Goal: Entertainment & Leisure: Consume media (video, audio)

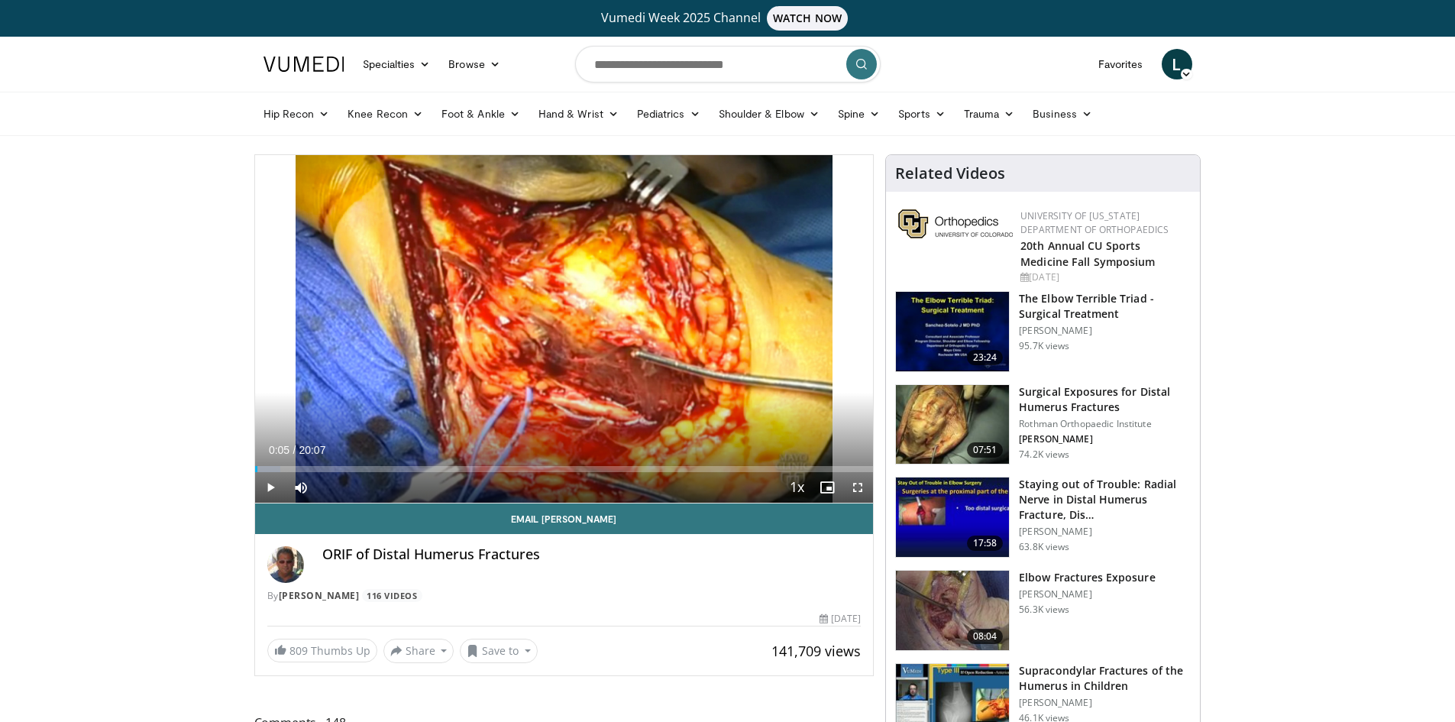
click at [269, 484] on span "Video Player" at bounding box center [270, 487] width 31 height 31
click at [865, 485] on span "Video Player" at bounding box center [858, 487] width 31 height 31
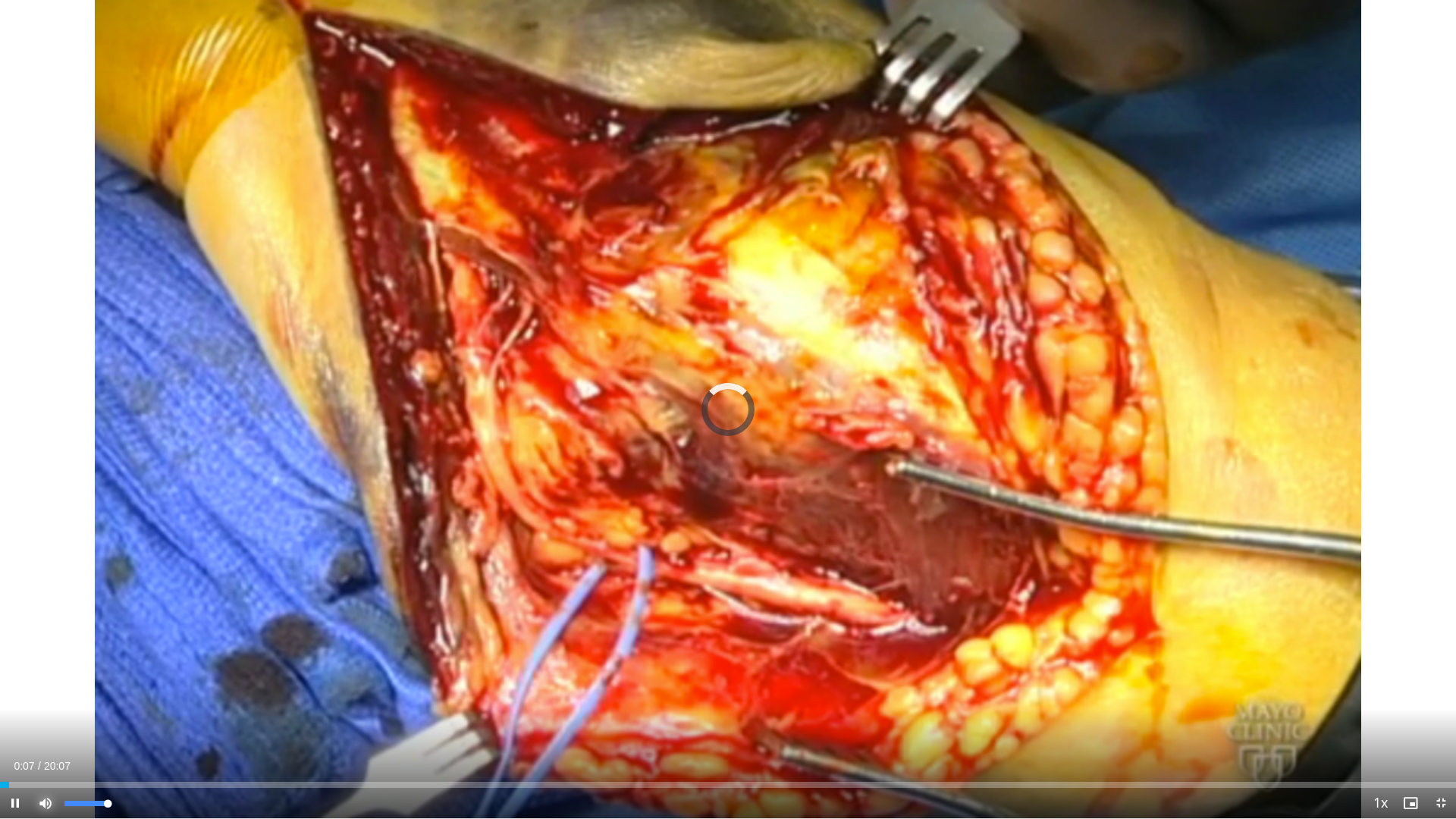
click at [50, 716] on span "Video Player" at bounding box center [46, 803] width 31 height 31
click at [46, 716] on span "Video Player" at bounding box center [46, 803] width 31 height 31
click at [92, 716] on div "65%" at bounding box center [86, 803] width 44 height 5
click at [1438, 716] on span "Video Player" at bounding box center [1440, 803] width 31 height 31
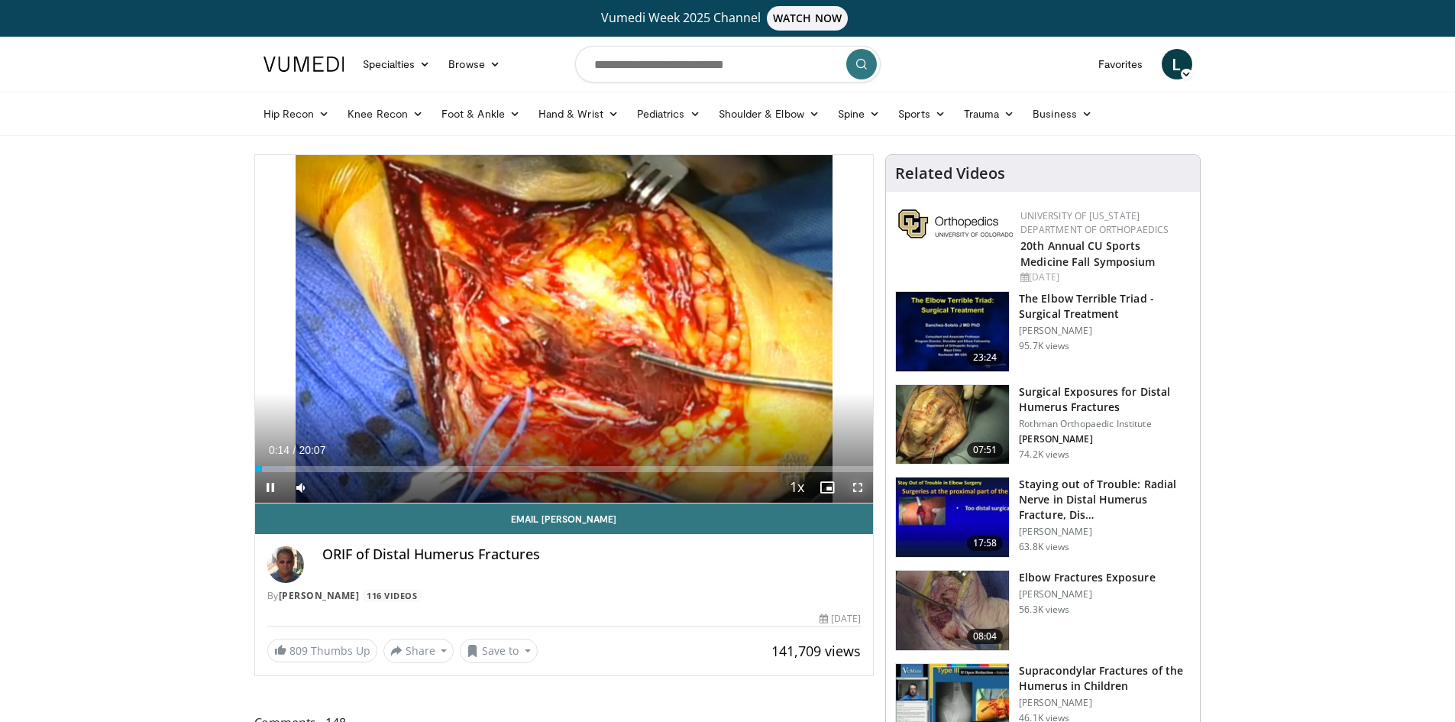
click at [865, 484] on span "Video Player" at bounding box center [858, 487] width 31 height 31
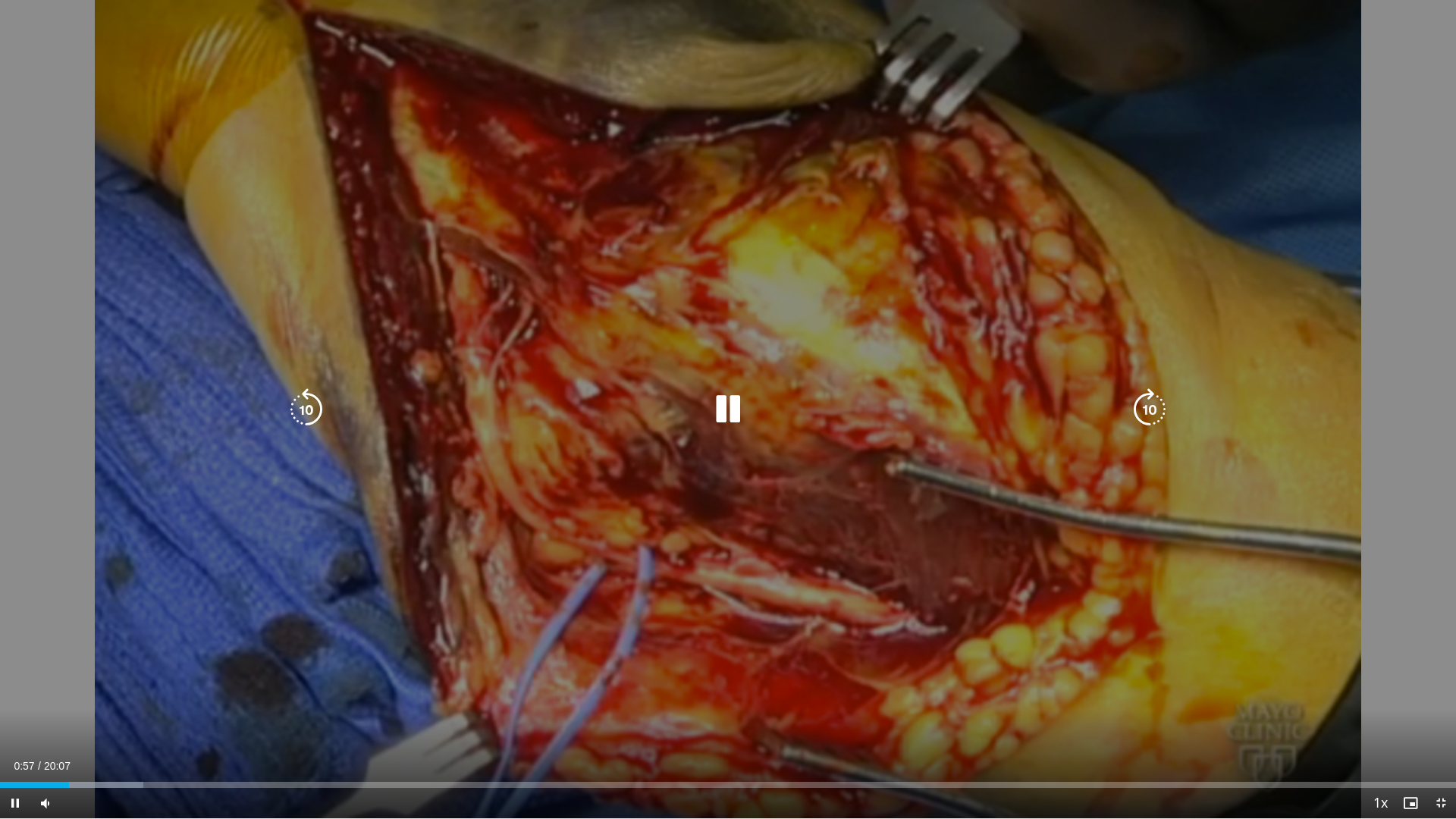
click at [730, 404] on icon "Video Player" at bounding box center [728, 409] width 43 height 43
click at [716, 406] on icon "Video Player" at bounding box center [728, 409] width 43 height 43
click at [1119, 492] on div "10 seconds Tap to unmute" at bounding box center [728, 409] width 1456 height 818
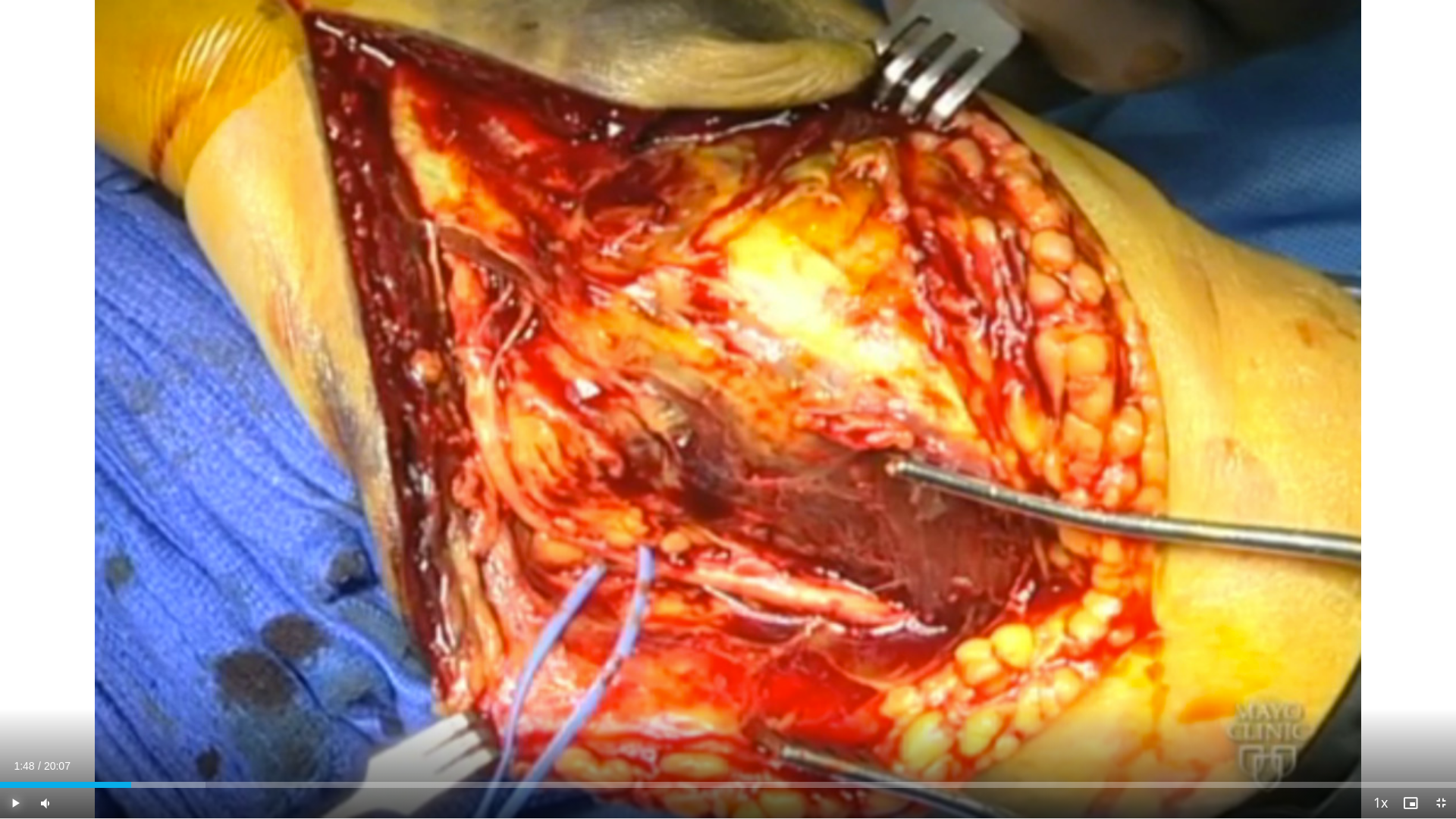
click at [11, 716] on span "Video Player" at bounding box center [15, 803] width 31 height 31
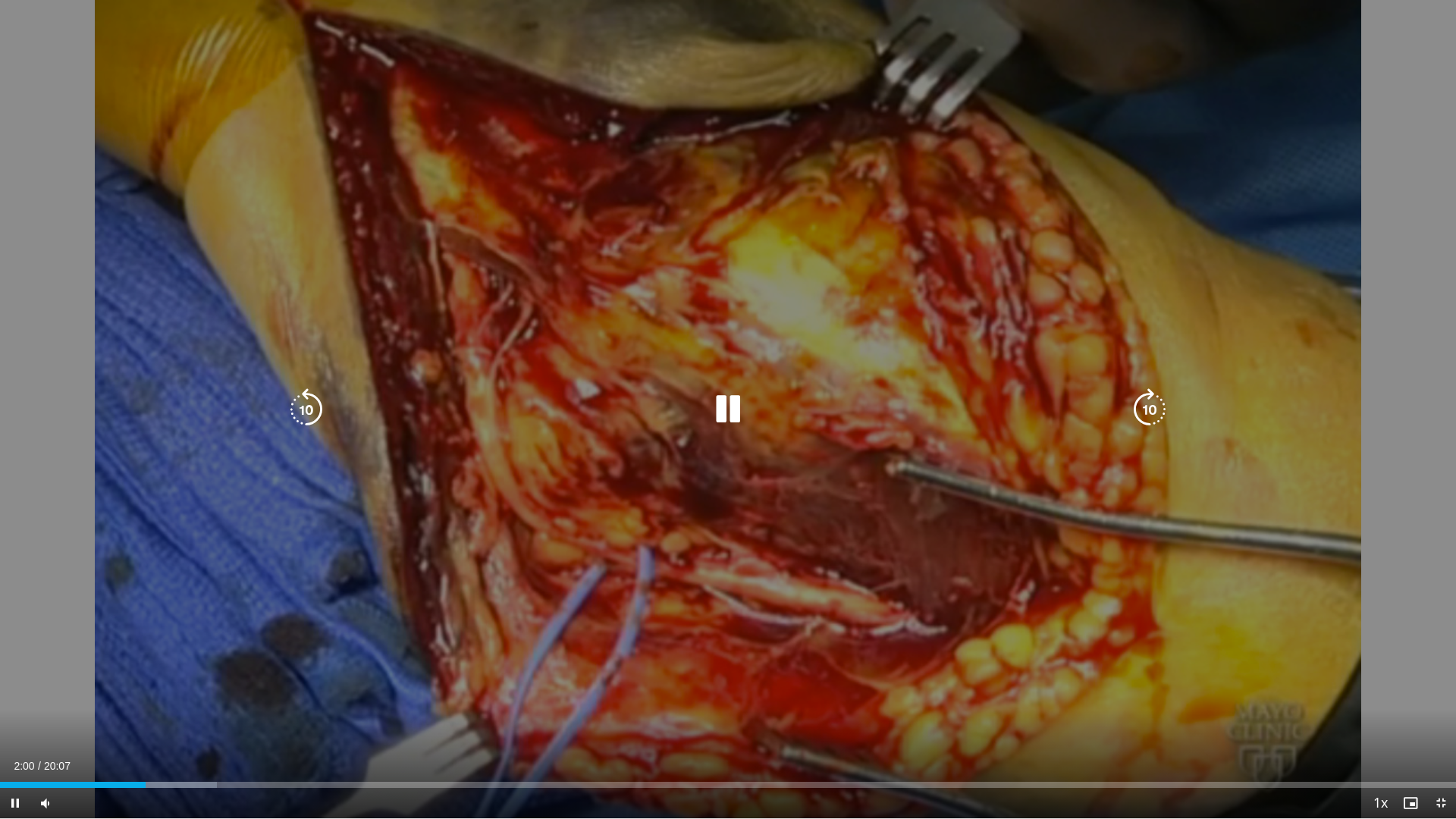
click at [729, 413] on icon "Video Player" at bounding box center [728, 409] width 43 height 43
click at [736, 406] on icon "Video Player" at bounding box center [728, 409] width 43 height 43
click at [723, 418] on icon "Video Player" at bounding box center [728, 409] width 43 height 43
click at [725, 402] on icon "Video Player" at bounding box center [728, 409] width 43 height 43
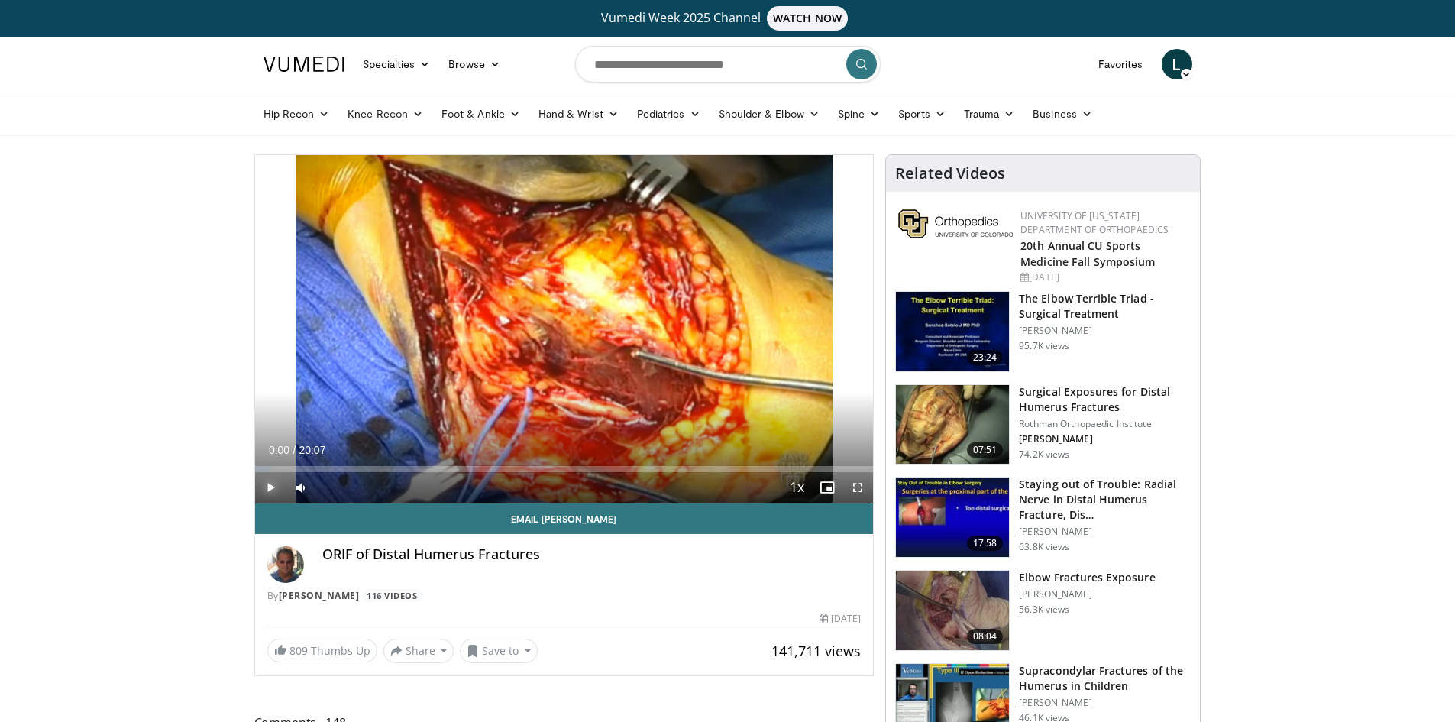
click at [260, 491] on span "Video Player" at bounding box center [270, 487] width 31 height 31
drag, startPoint x: 380, startPoint y: 467, endPoint x: 477, endPoint y: 472, distance: 97.9
click at [477, 472] on div "Current Time 4:02 / Duration 20:07 Play Skip Backward Skip Forward Mute Loaded …" at bounding box center [564, 487] width 619 height 31
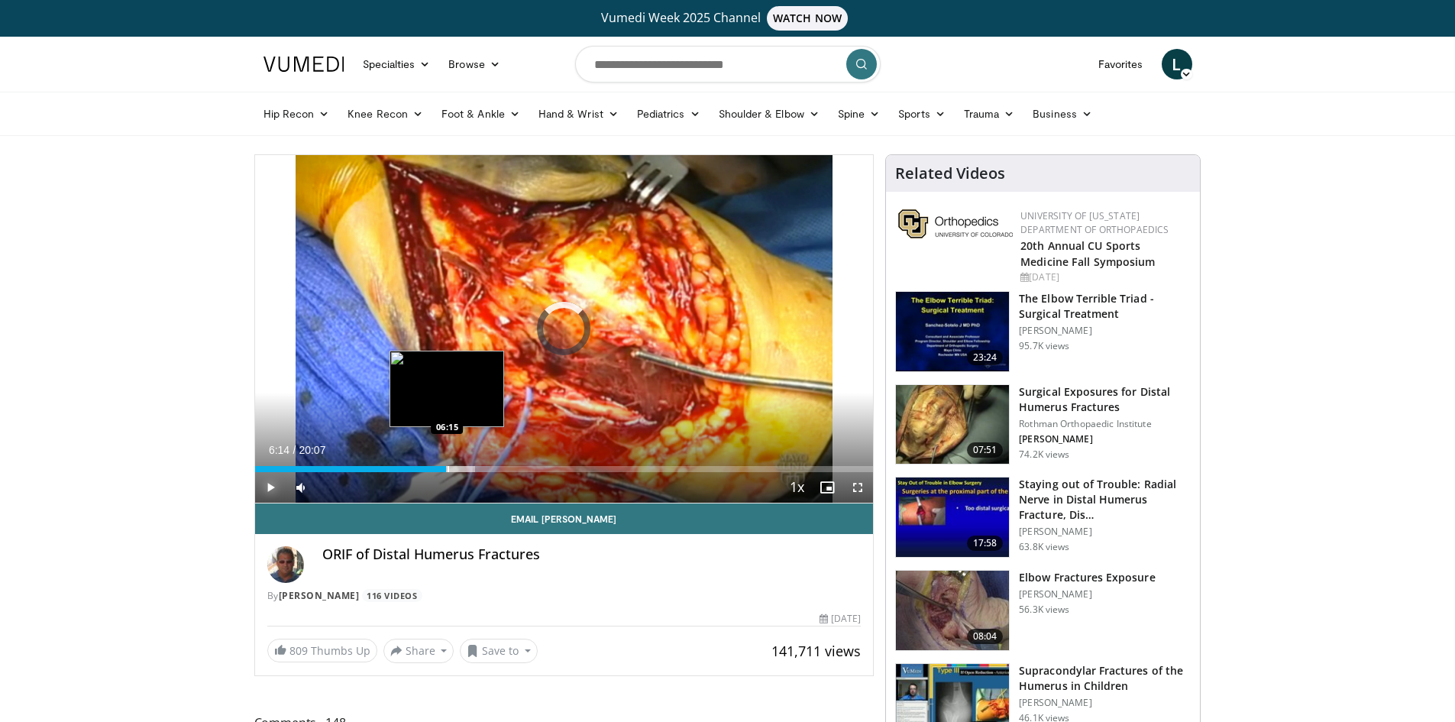
click at [448, 466] on div "Progress Bar" at bounding box center [449, 469] width 2 height 6
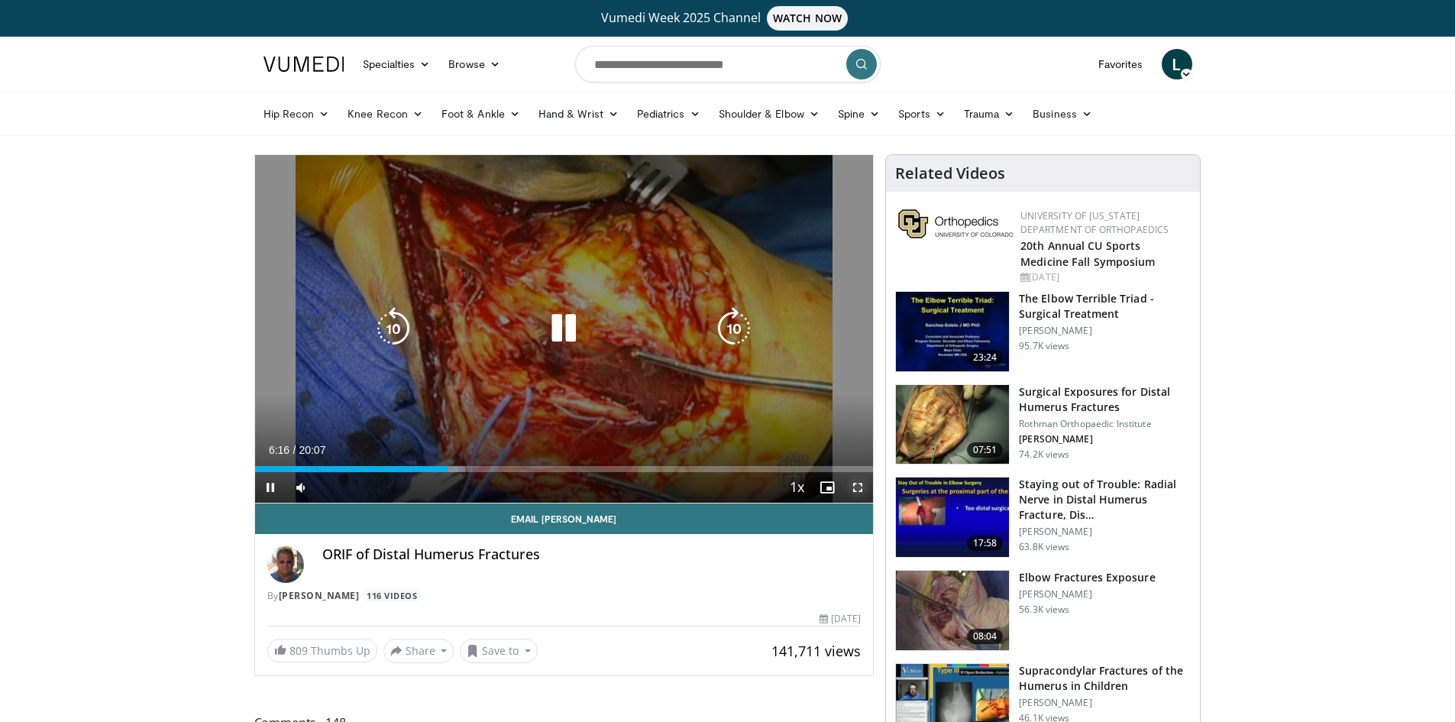
drag, startPoint x: 856, startPoint y: 490, endPoint x: 856, endPoint y: 556, distance: 66.5
click at [856, 490] on span "Video Player" at bounding box center [858, 487] width 31 height 31
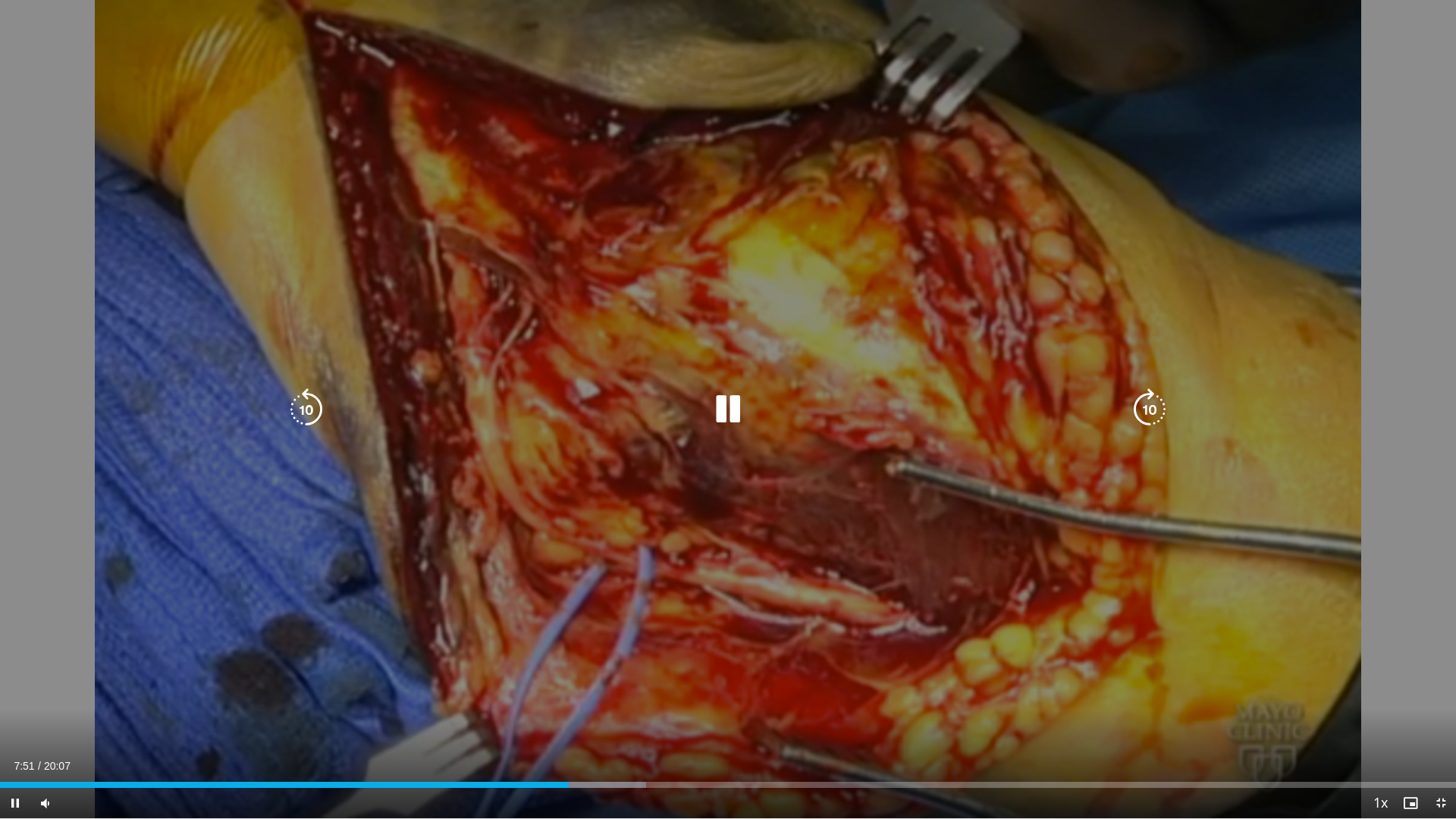
drag, startPoint x: 737, startPoint y: 412, endPoint x: 729, endPoint y: 420, distance: 11.3
click at [733, 419] on icon "Video Player" at bounding box center [728, 409] width 43 height 43
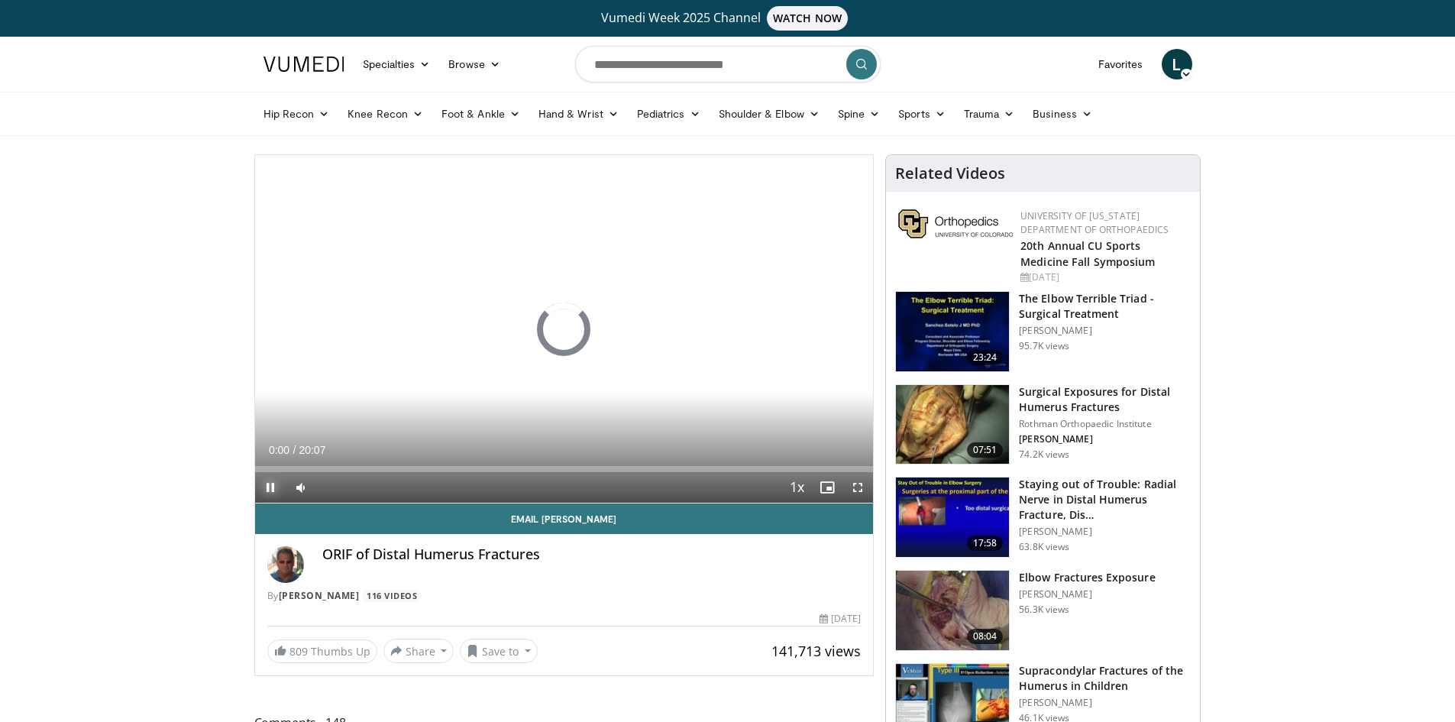
click at [272, 483] on span "Video Player" at bounding box center [270, 487] width 31 height 31
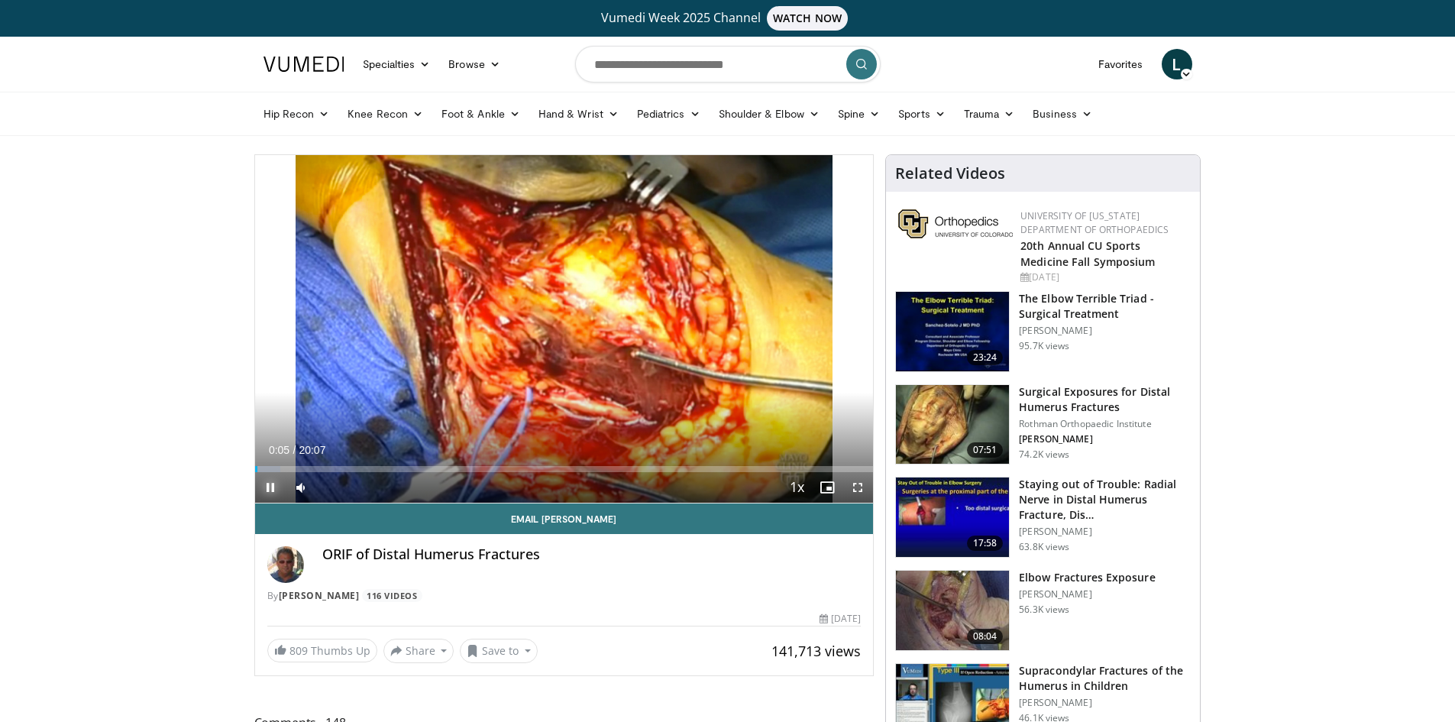
click at [272, 487] on span "Video Player" at bounding box center [270, 487] width 31 height 31
click at [262, 483] on span "Video Player" at bounding box center [270, 487] width 31 height 31
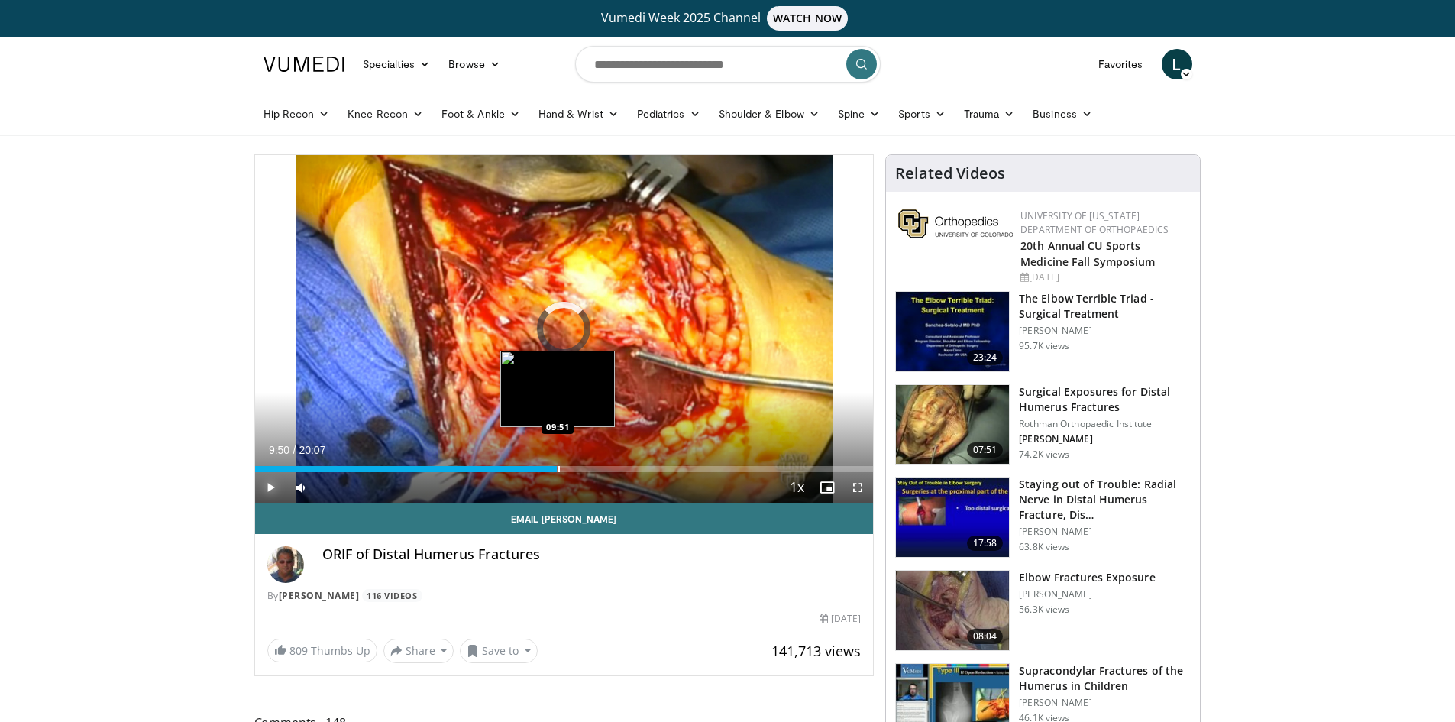
click at [558, 467] on div "Progress Bar" at bounding box center [559, 469] width 2 height 6
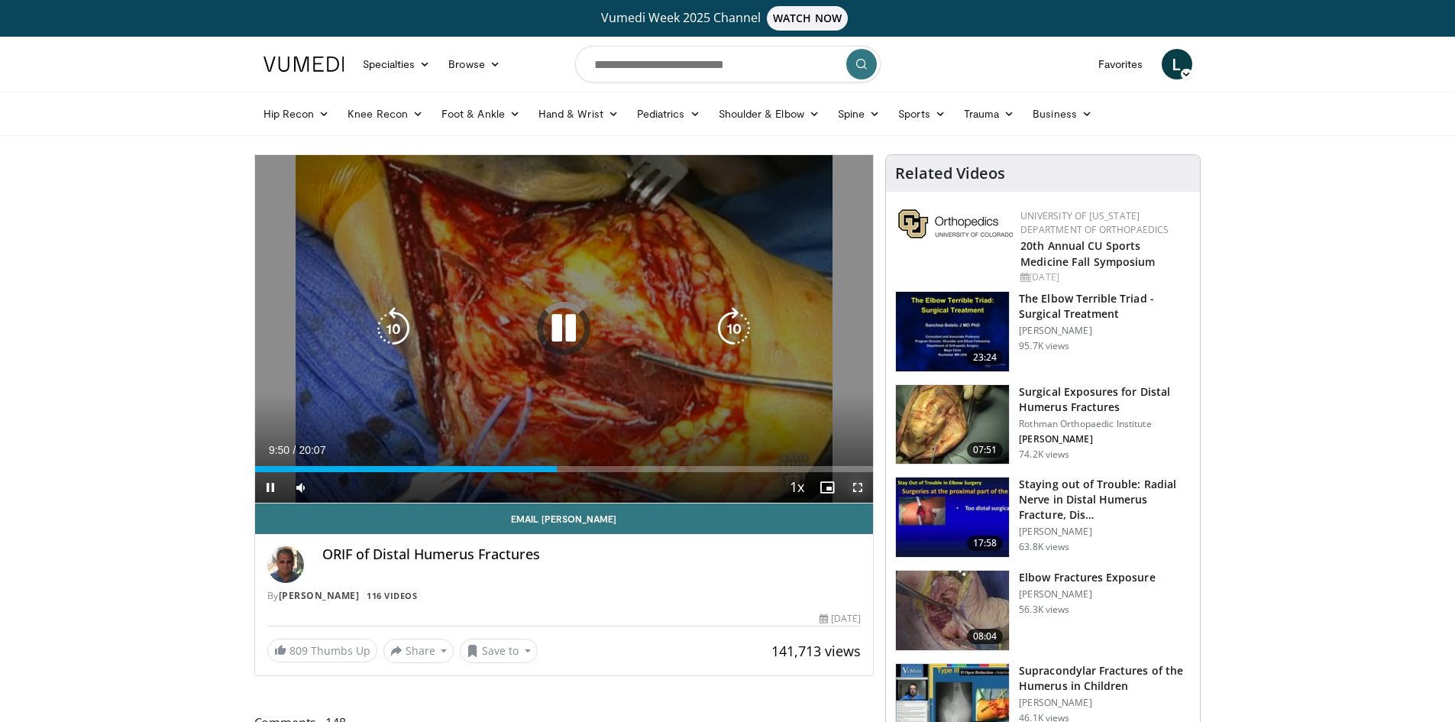
click at [862, 492] on span "Video Player" at bounding box center [858, 487] width 31 height 31
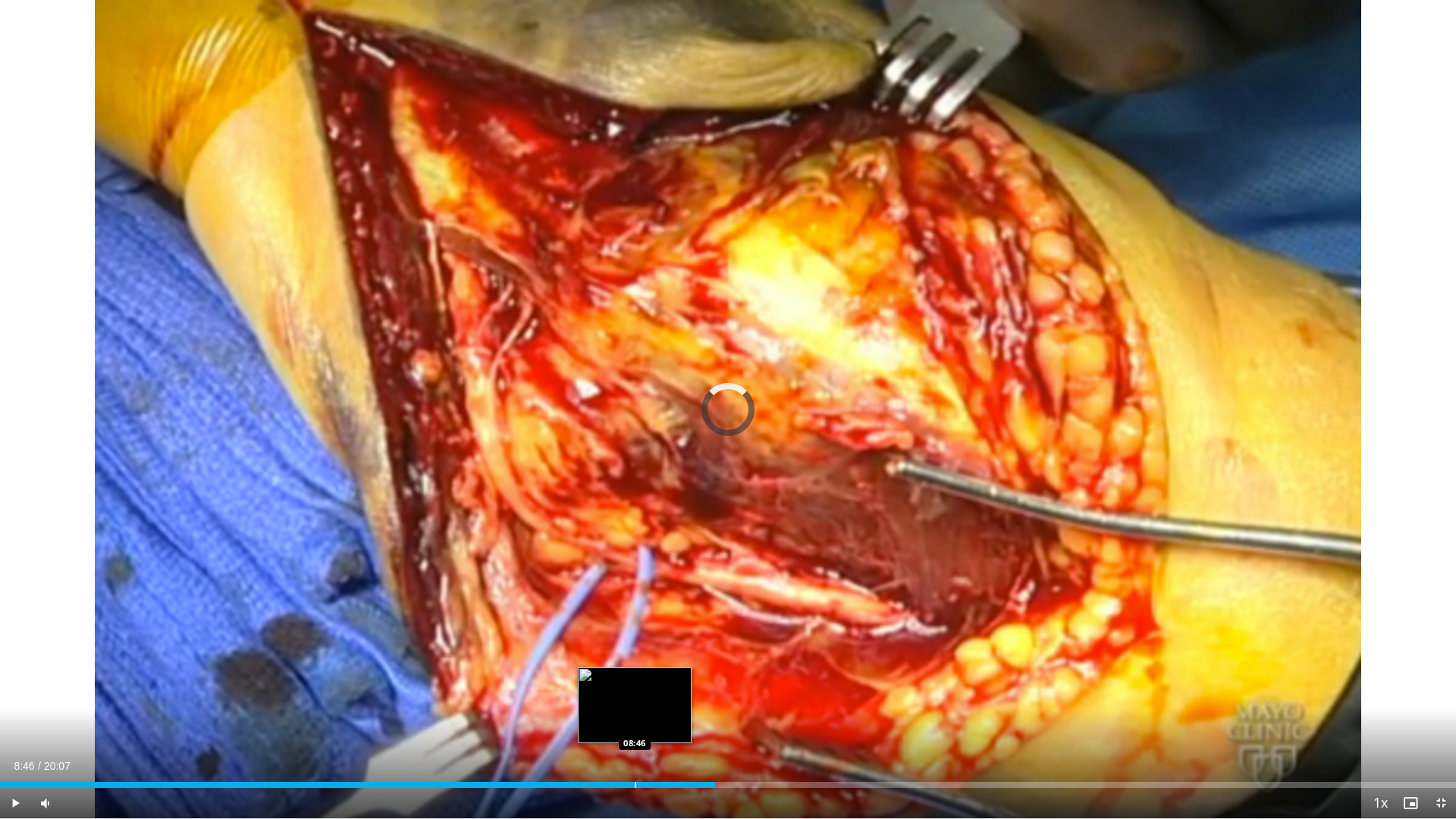
click at [634, 716] on div "Loaded : 0.00% 08:46 08:46" at bounding box center [728, 780] width 1456 height 15
click at [593, 716] on div "Progress Bar" at bounding box center [594, 785] width 2 height 6
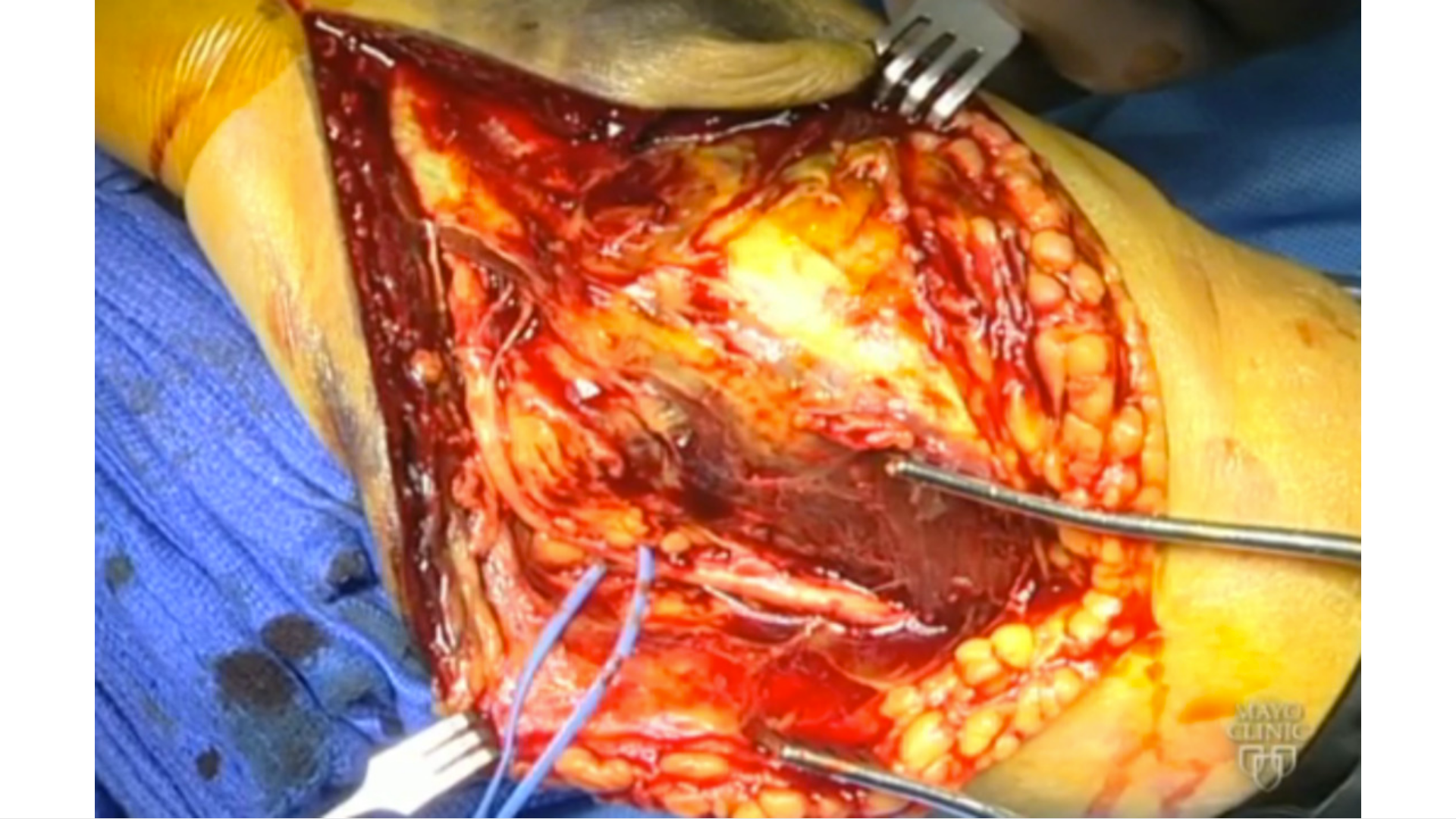
click at [555, 716] on div "10 seconds Tap to unmute" at bounding box center [728, 409] width 1456 height 818
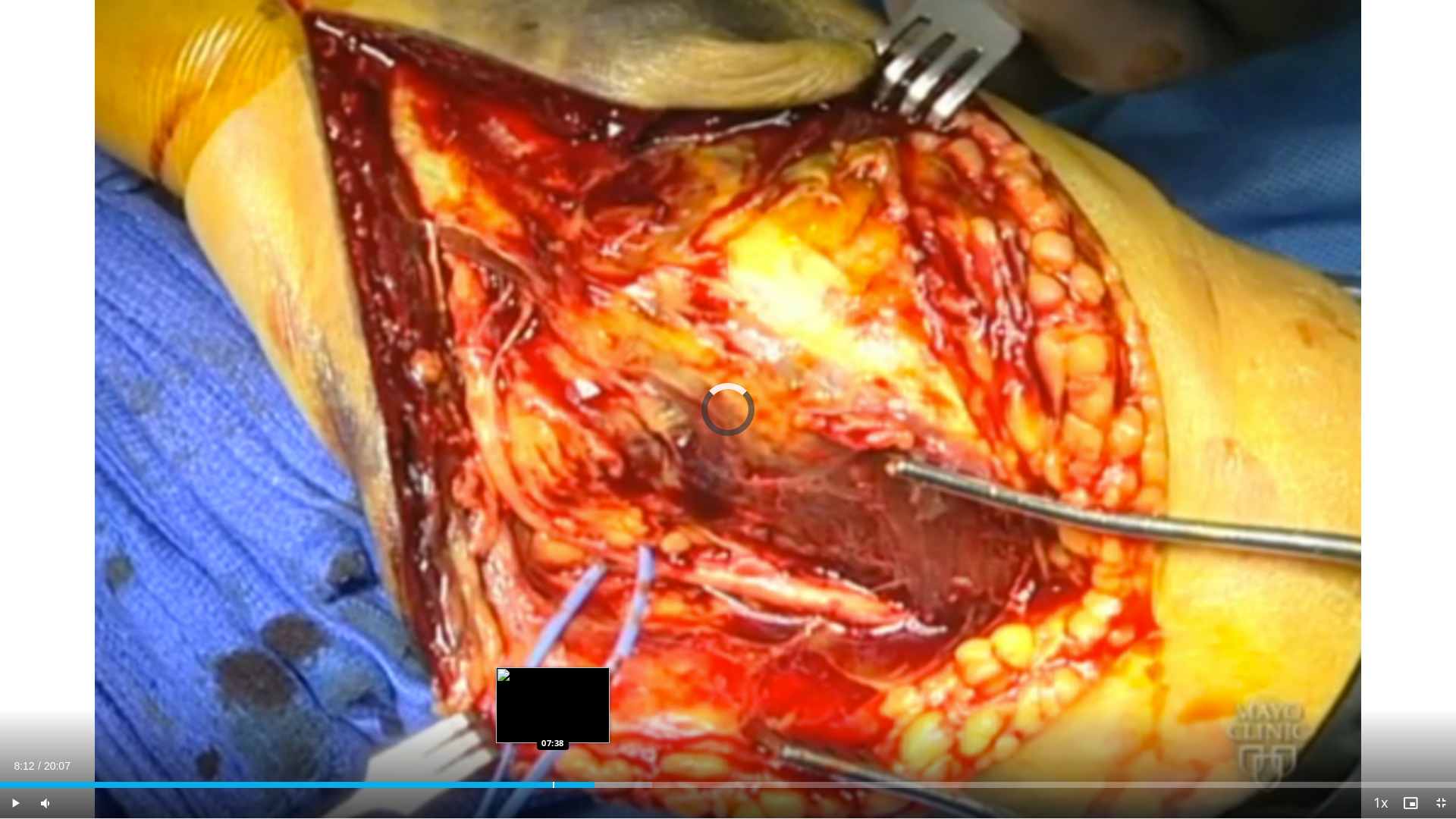
click at [553, 716] on div "Progress Bar" at bounding box center [554, 785] width 2 height 6
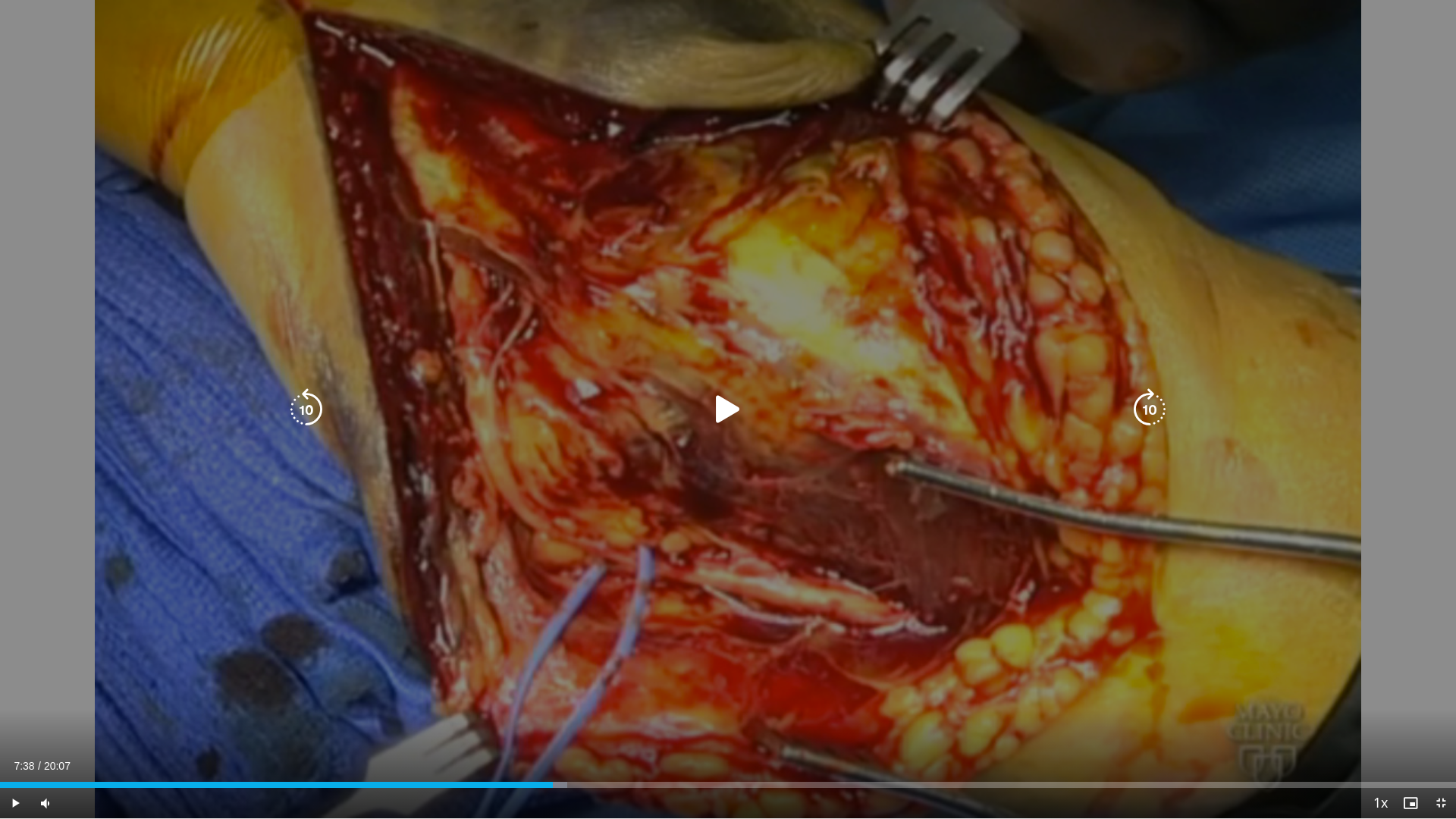
click at [719, 407] on icon "Video Player" at bounding box center [728, 409] width 43 height 43
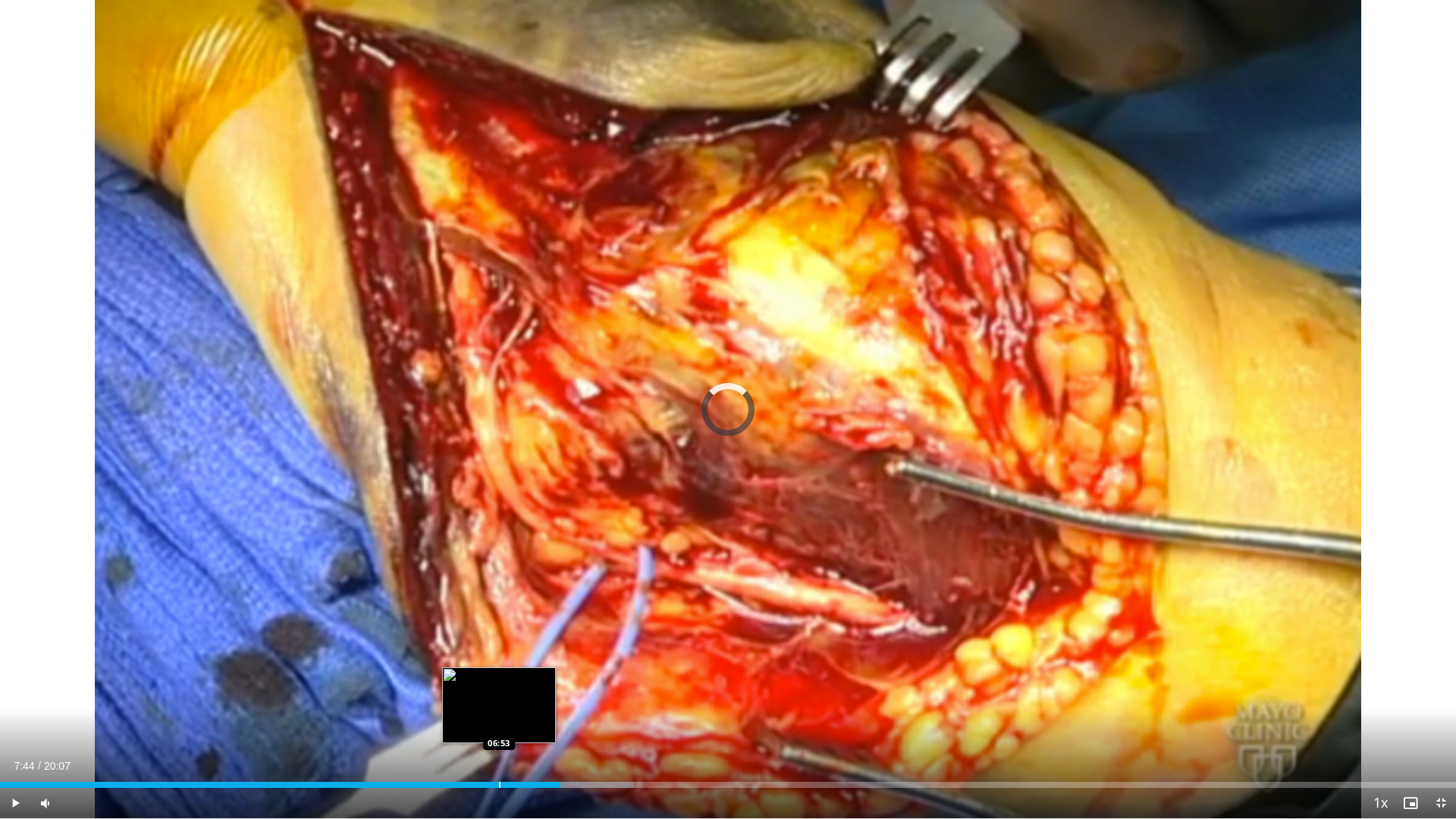
click at [499, 716] on div "Progress Bar" at bounding box center [500, 785] width 2 height 6
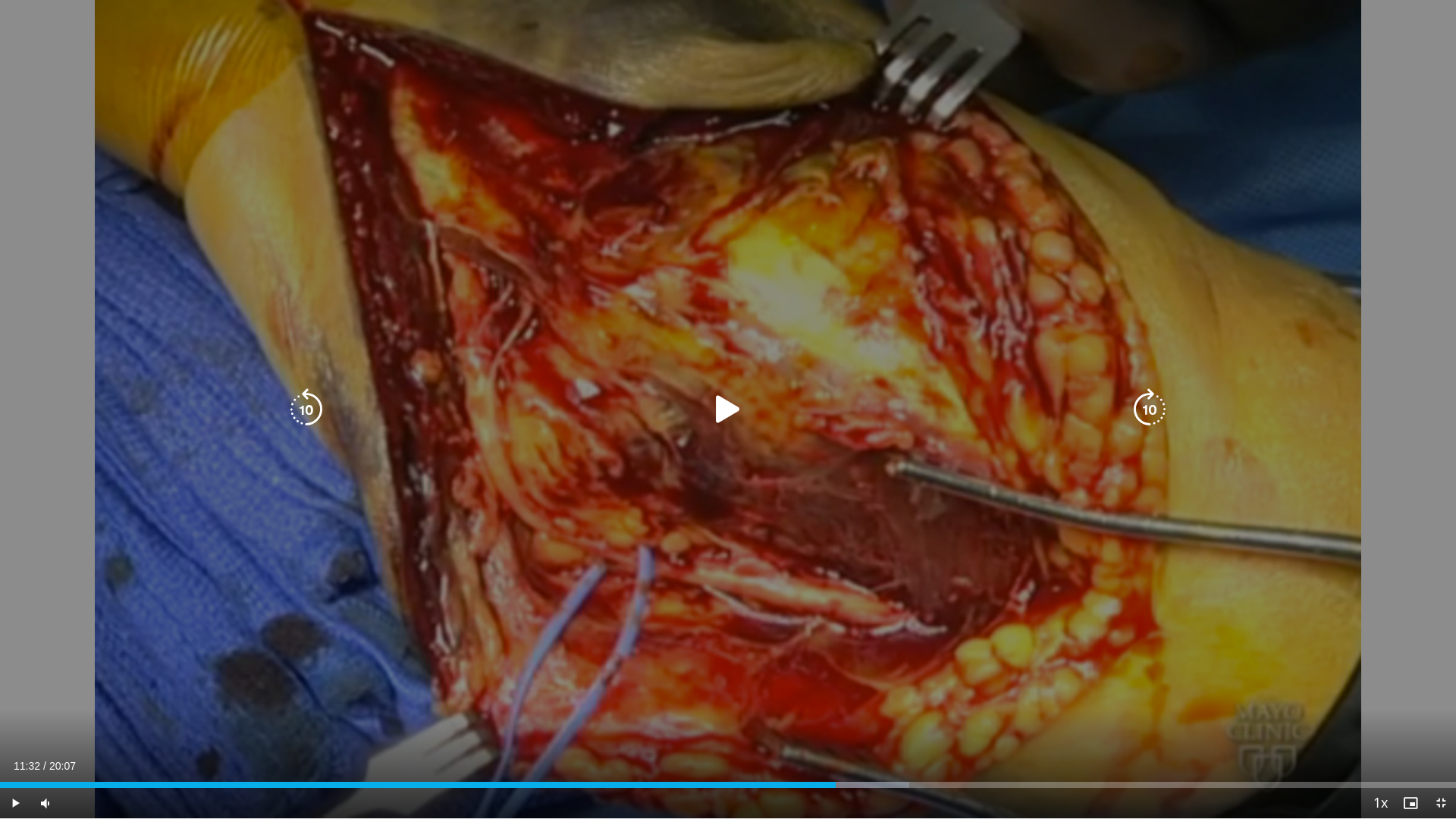
click at [724, 421] on icon "Video Player" at bounding box center [728, 409] width 43 height 43
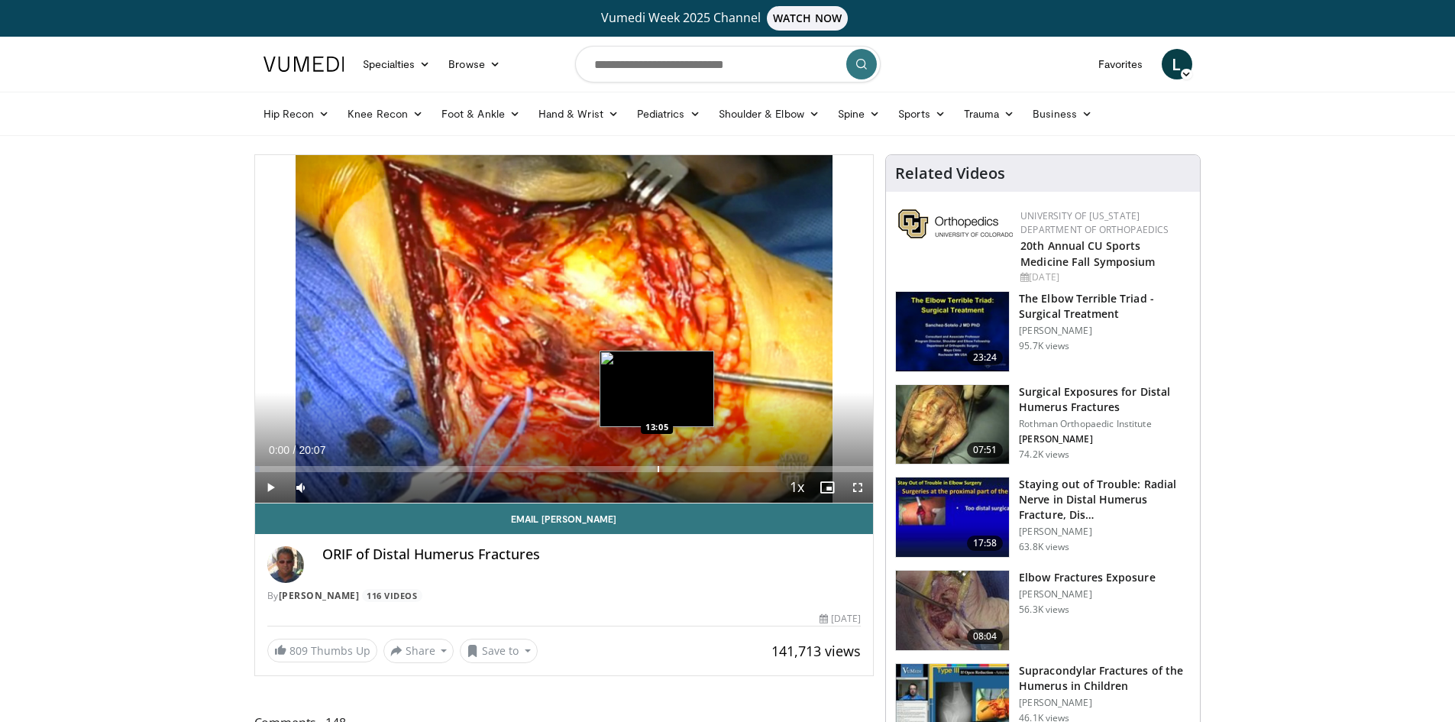
click at [656, 463] on div "Loaded : 0.82% 00:00 13:05" at bounding box center [564, 465] width 619 height 15
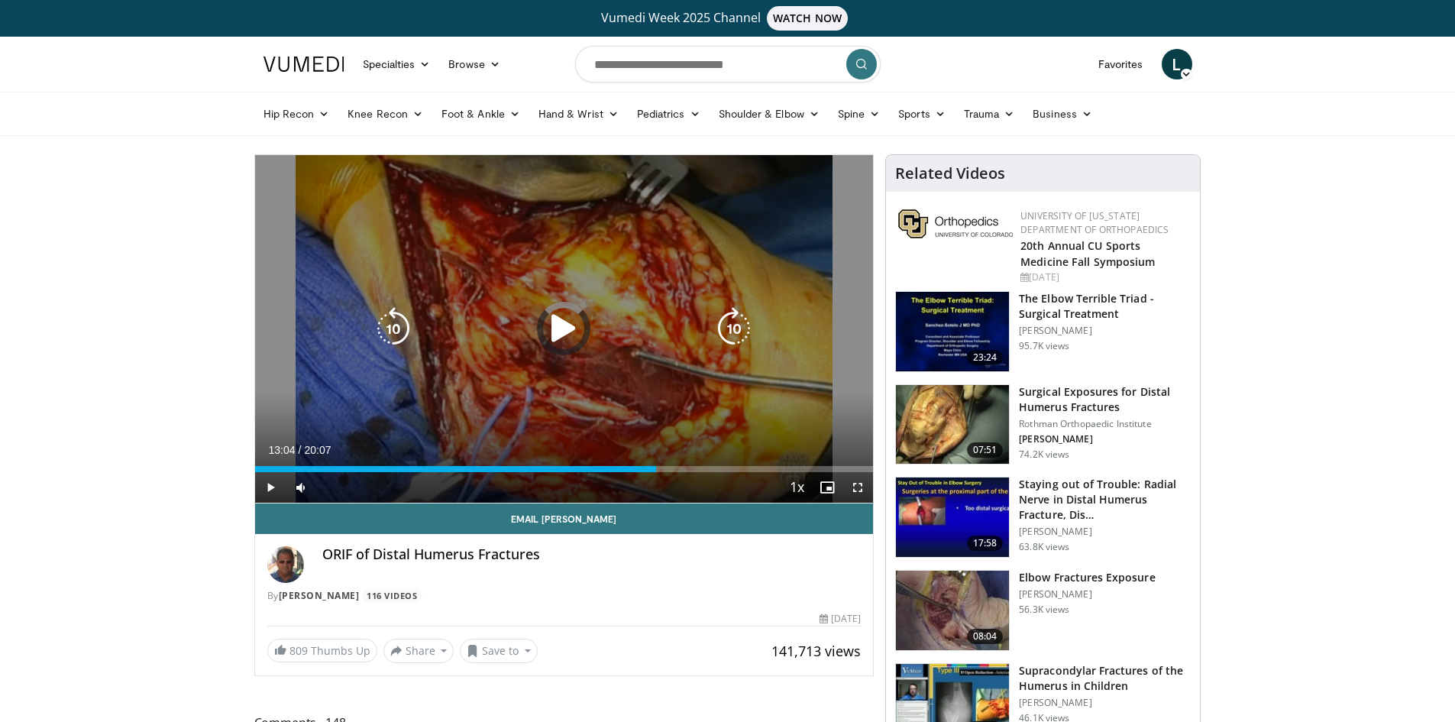
click at [561, 326] on icon "Video Player" at bounding box center [563, 328] width 43 height 43
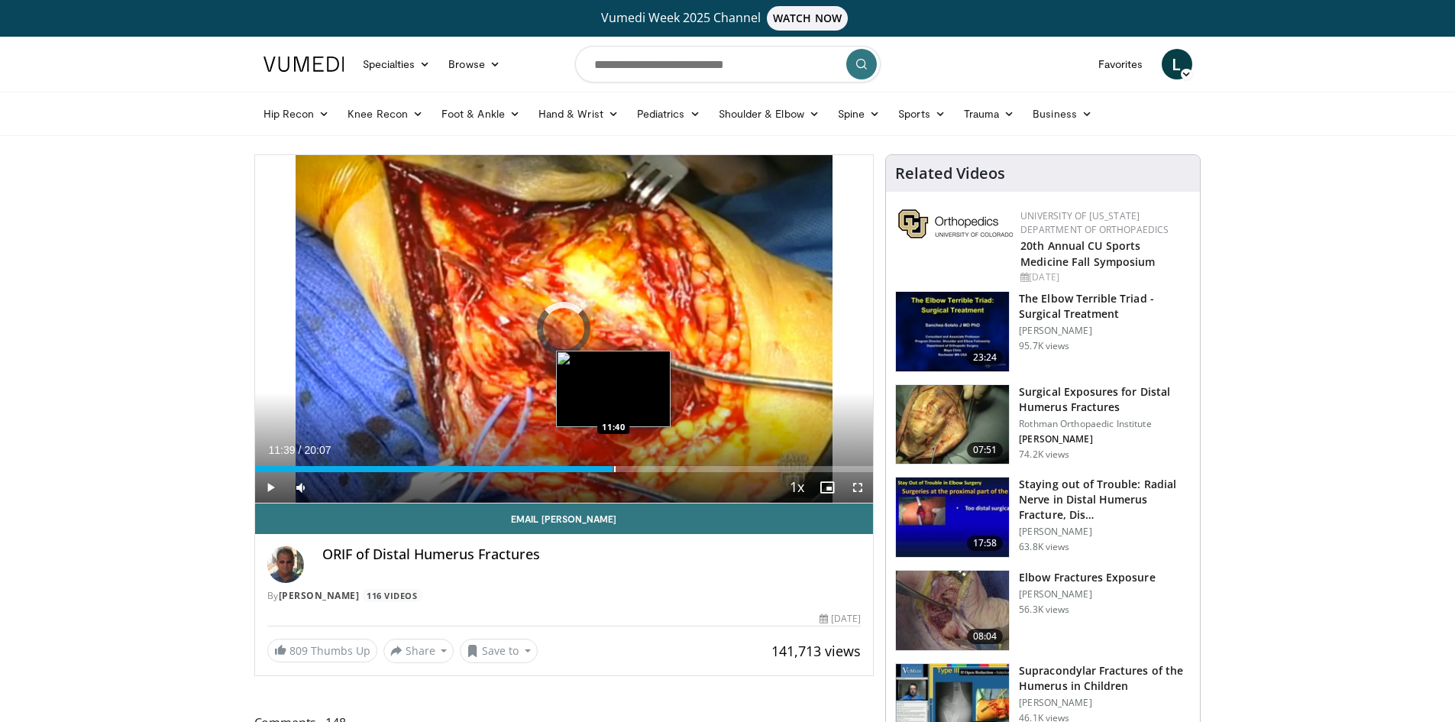
click at [614, 466] on div "Progress Bar" at bounding box center [615, 469] width 2 height 6
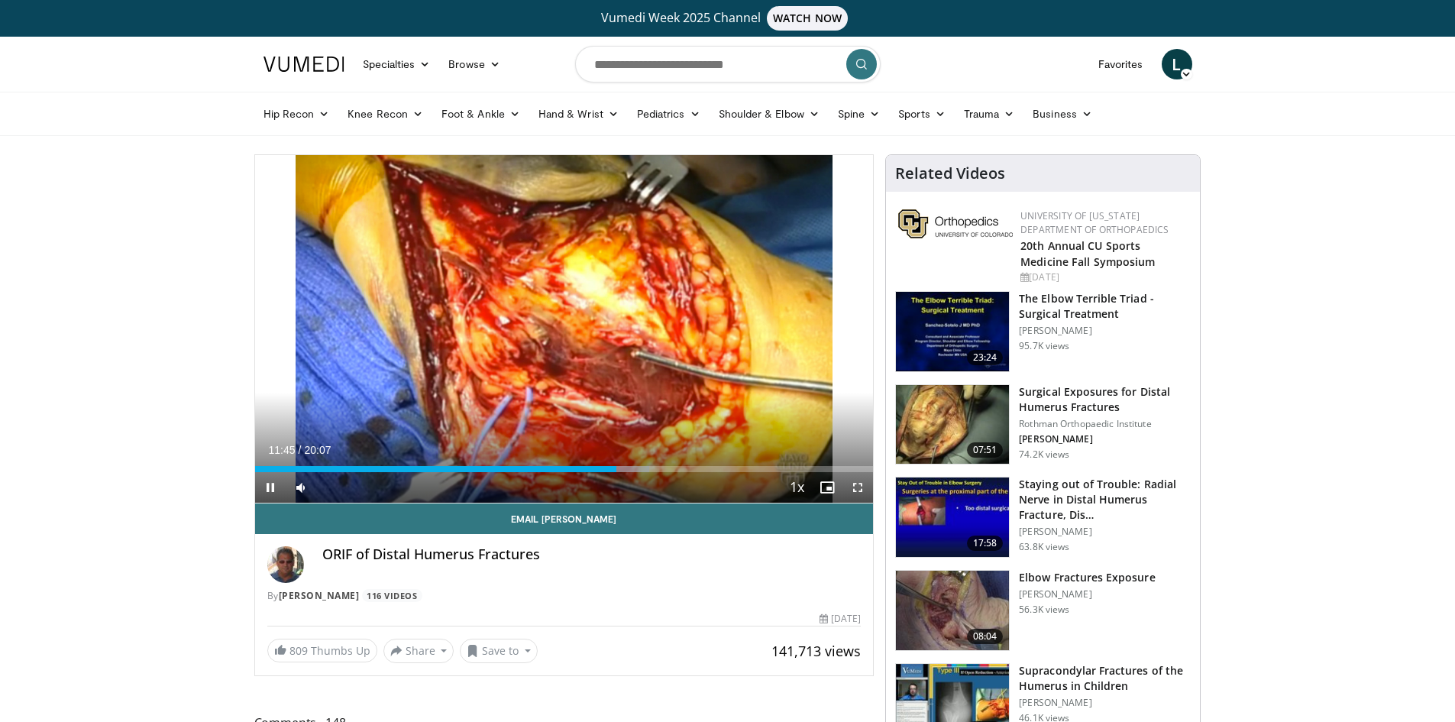
click at [631, 475] on div "Current Time 11:45 / Duration 20:07 Pause Skip Backward Skip Forward Mute Loade…" at bounding box center [564, 487] width 619 height 31
click at [855, 482] on span "Video Player" at bounding box center [858, 487] width 31 height 31
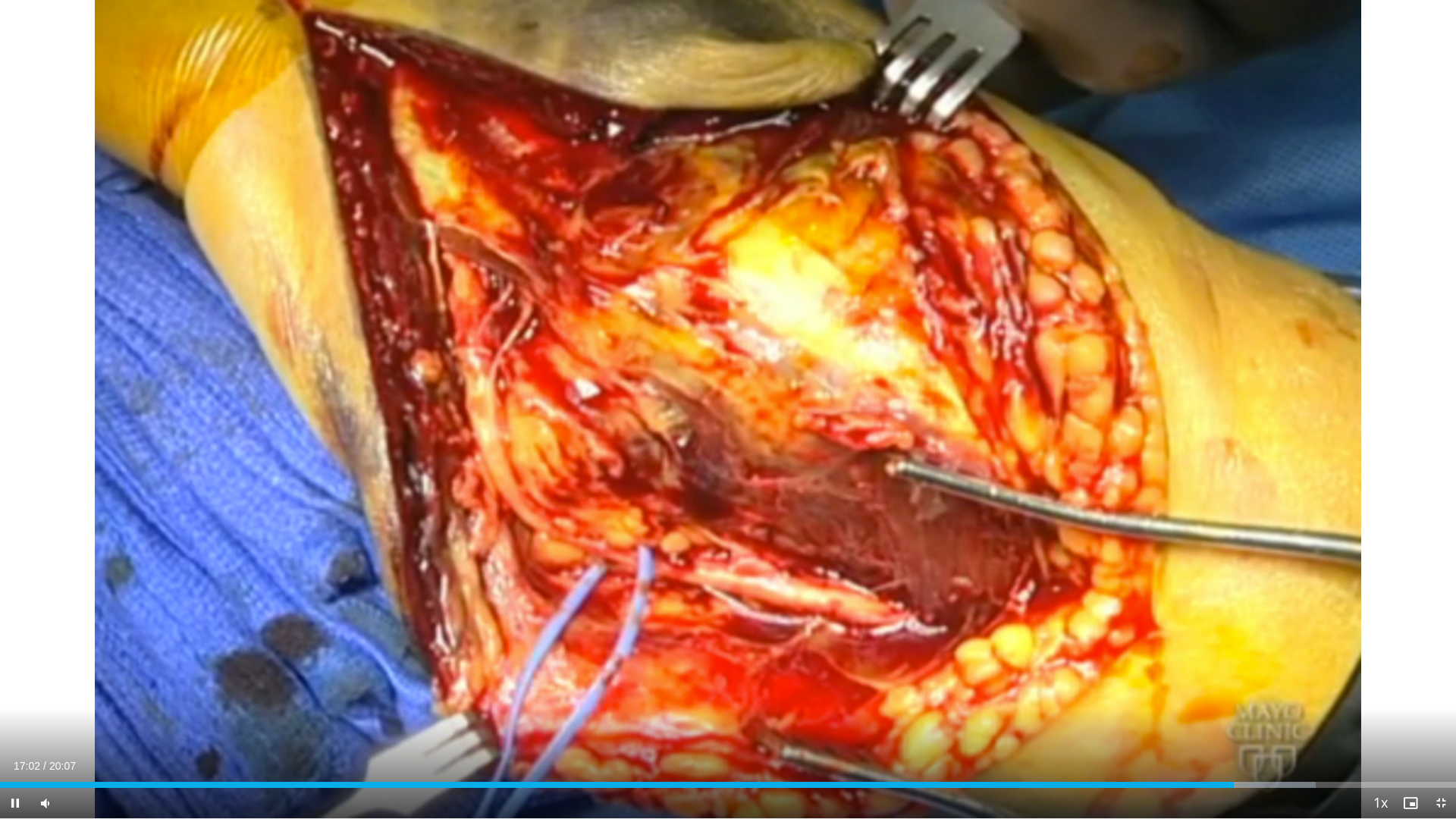
click at [1298, 716] on div "Current Time 17:02 / Duration 20:07 Pause Skip Backward Skip Forward Mute Loade…" at bounding box center [728, 803] width 1456 height 31
click at [1286, 716] on div "Loaded : 90.37% 17:04 17:47" at bounding box center [728, 780] width 1456 height 15
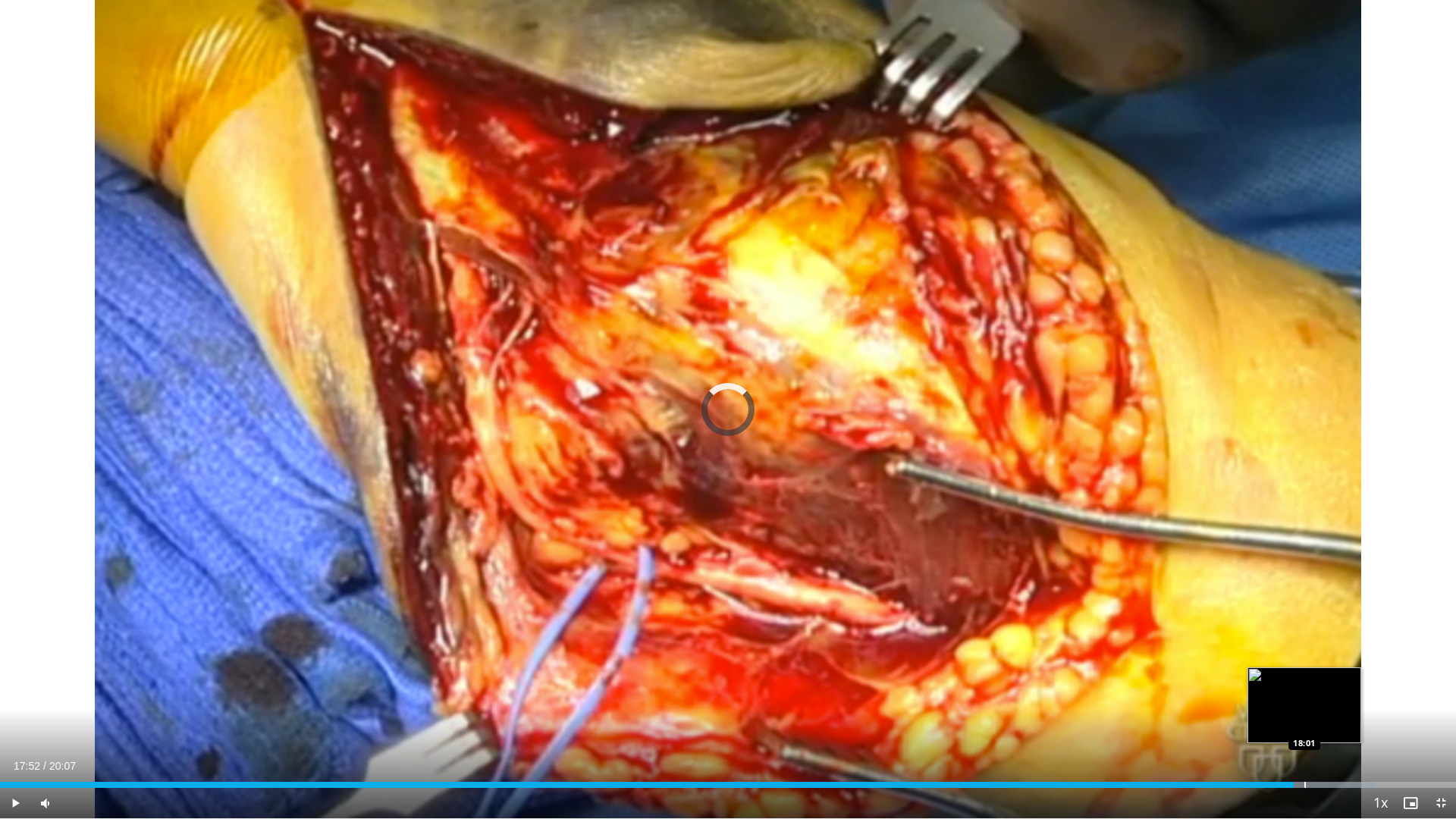
click at [1305, 716] on div "Progress Bar" at bounding box center [1305, 785] width 2 height 6
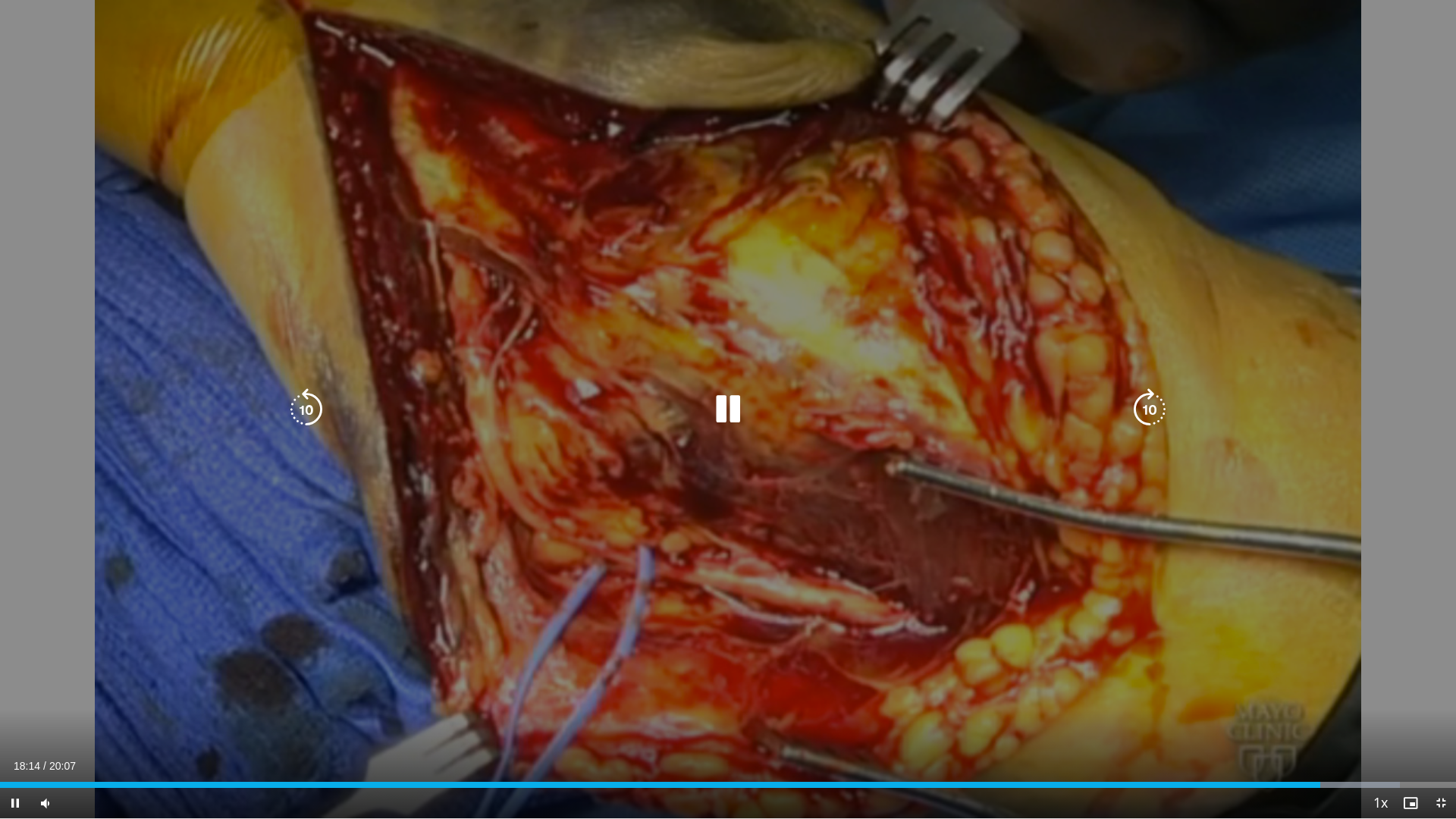
click at [727, 409] on icon "Video Player" at bounding box center [728, 409] width 43 height 43
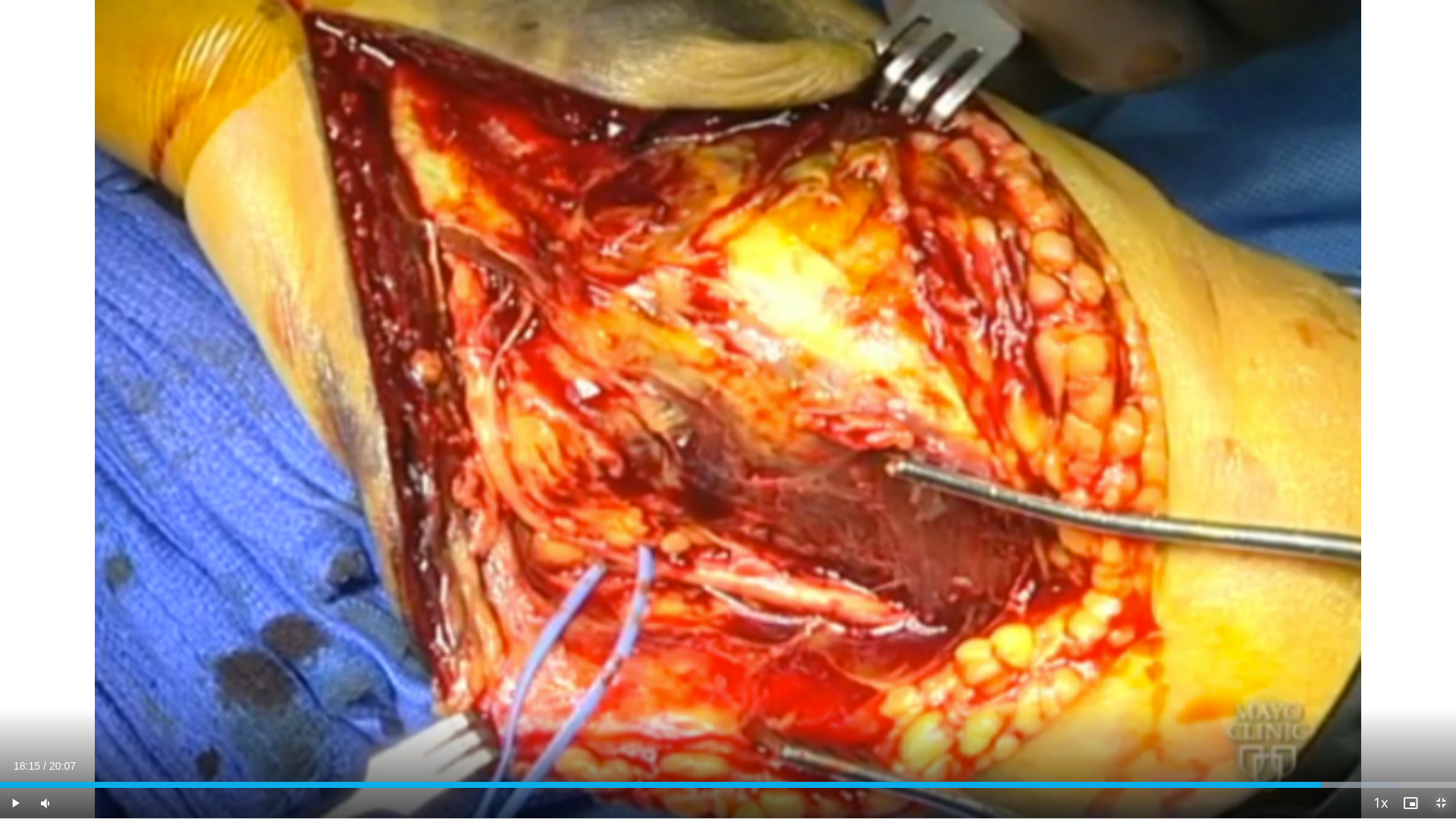
click at [1436, 716] on span "Video Player" at bounding box center [1440, 803] width 31 height 31
